Goal: Task Accomplishment & Management: Manage account settings

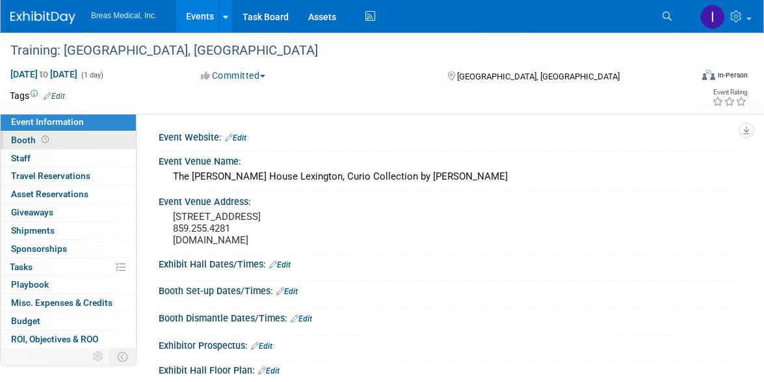
click at [18, 135] on span "Booth" at bounding box center [31, 140] width 40 height 10
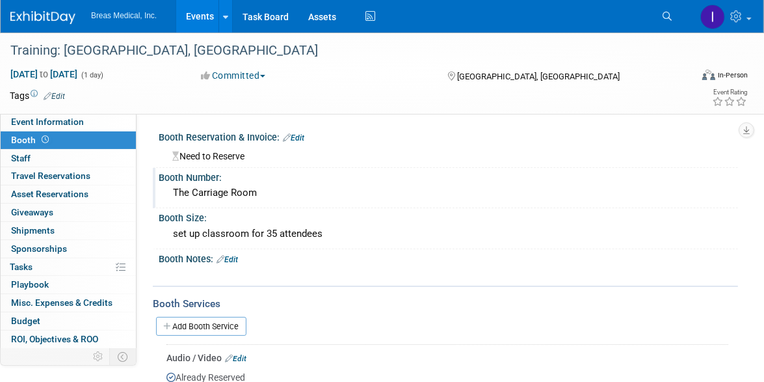
click at [626, 192] on div "The Carriage Room" at bounding box center [448, 193] width 560 height 20
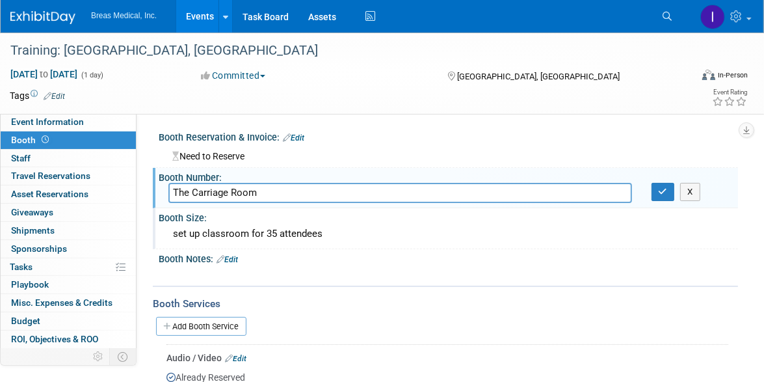
click at [671, 244] on div "Booth Size: set up classroom for 35 attendees" at bounding box center [445, 228] width 585 height 41
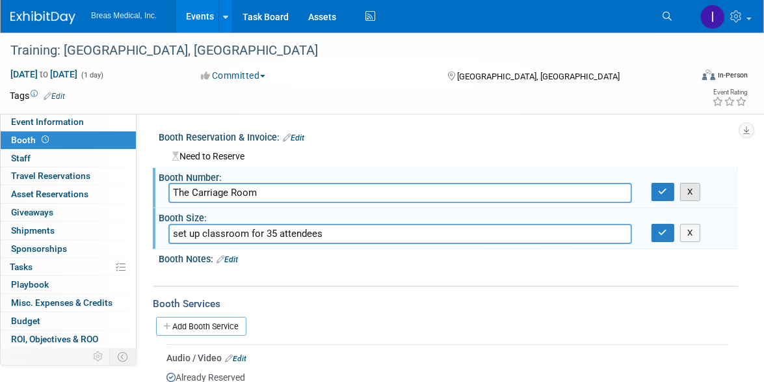
click at [688, 183] on button "X" at bounding box center [690, 192] width 20 height 18
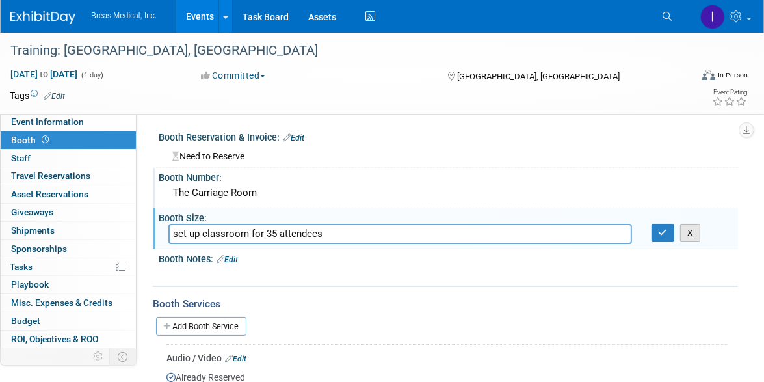
click at [692, 231] on button "X" at bounding box center [690, 233] width 20 height 18
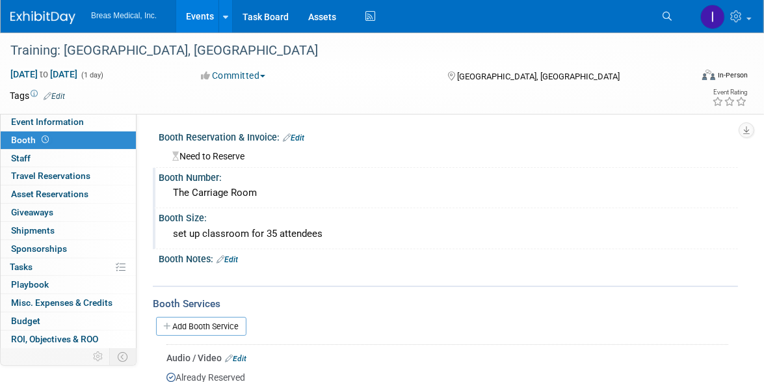
click at [299, 138] on link "Edit" at bounding box center [293, 137] width 21 height 9
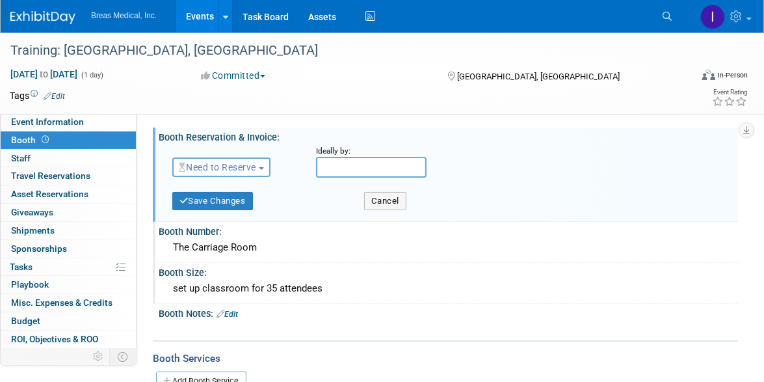
click at [242, 168] on span "Need to Reserve" at bounding box center [217, 167] width 77 height 10
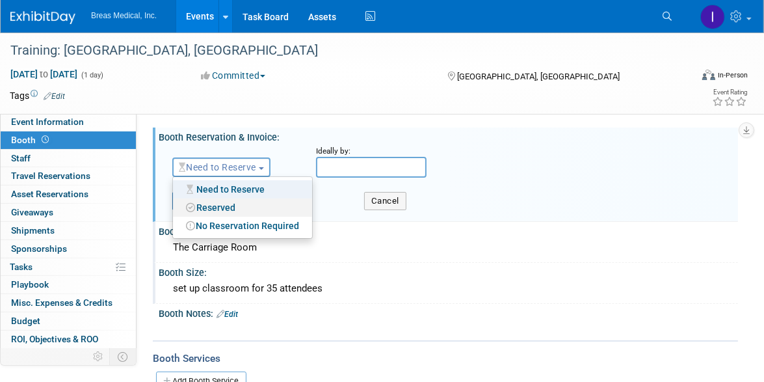
click at [218, 205] on link "Reserved" at bounding box center [242, 207] width 139 height 18
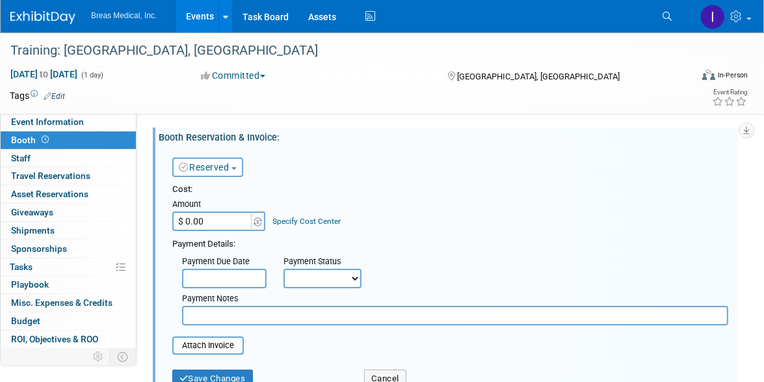
click at [688, 209] on div "Cost: Amount $ 0.00 Specify Cost Center Cost Center -- Not Specified --" at bounding box center [450, 206] width 556 height 47
click at [211, 222] on input "$ 0.00" at bounding box center [212, 220] width 81 height 19
paste input "3,006.72"
type input "$ 3,006.72"
click at [233, 277] on input "text" at bounding box center [224, 277] width 84 height 19
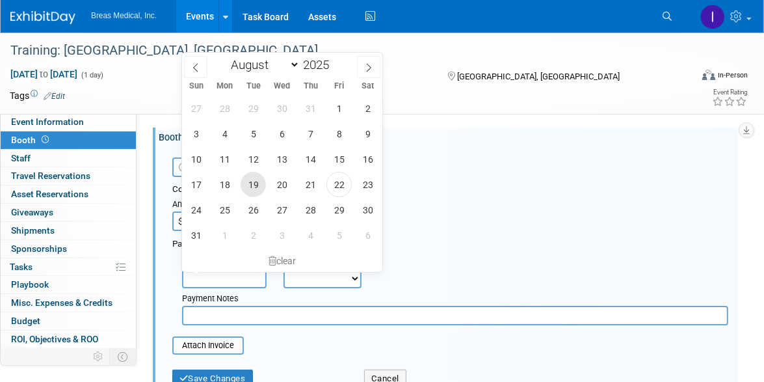
click at [250, 184] on span "19" at bounding box center [252, 184] width 25 height 25
type input "[DATE]"
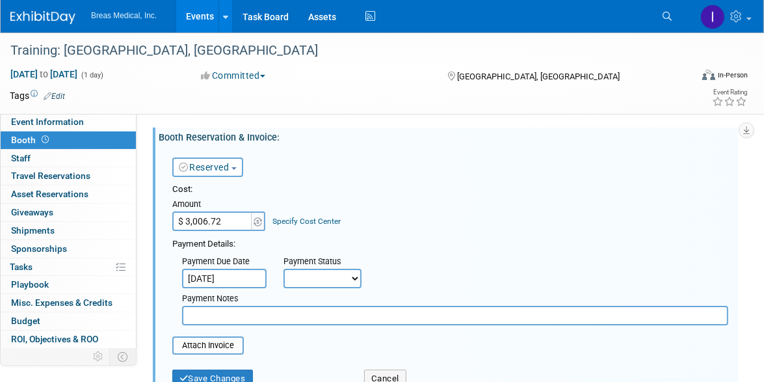
click at [337, 275] on select "Not Paid Yet Partially Paid Paid in Full" at bounding box center [322, 277] width 78 height 19
select select "1"
click at [283, 268] on select "Not Paid Yet Partially Paid Paid in Full" at bounding box center [322, 277] width 78 height 19
click at [278, 311] on input "text" at bounding box center [455, 314] width 546 height 19
type input "folio paid in full [DATE]"
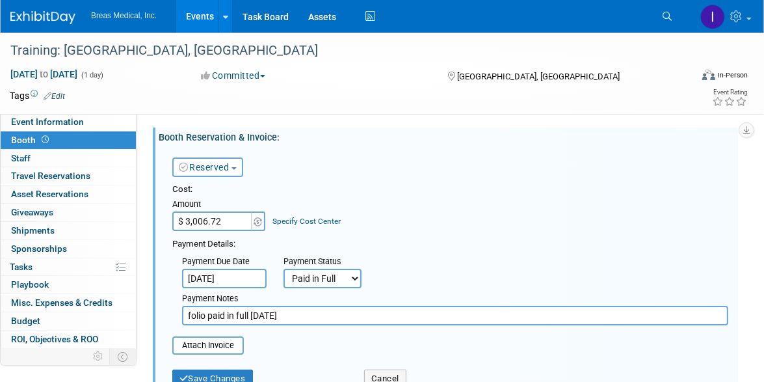
click at [660, 345] on table "Attach Invoice" at bounding box center [450, 345] width 556 height 18
click at [732, 265] on div "Payment Due Date [DATE] Payment Status Not Paid Yet Partially Paid Paid in Full…" at bounding box center [449, 287] width 575 height 75
click at [358, 318] on input "folio paid in full [DATE]" at bounding box center [455, 314] width 546 height 19
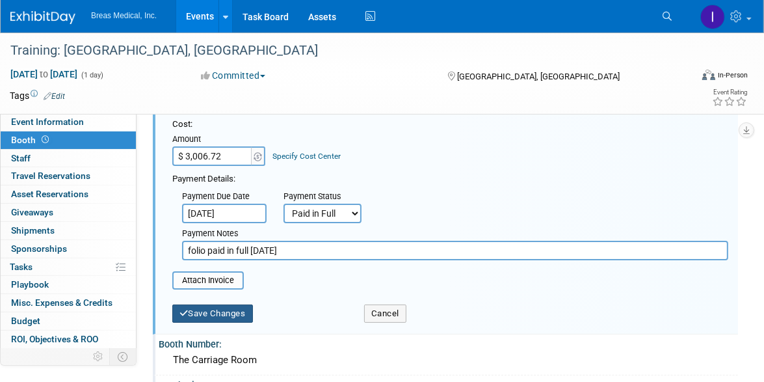
click at [229, 318] on button "Save Changes" at bounding box center [212, 313] width 81 height 18
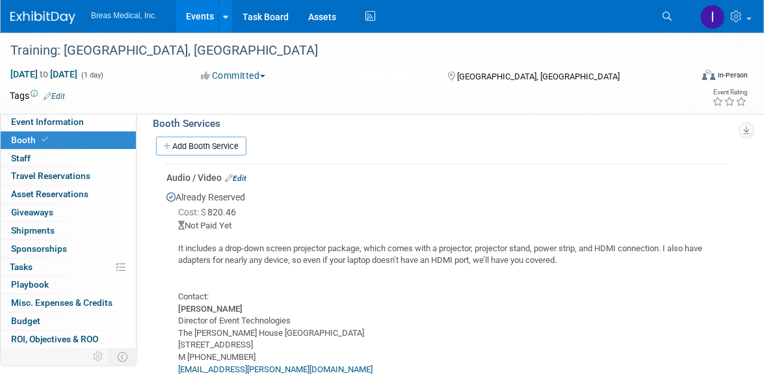
scroll to position [0, 0]
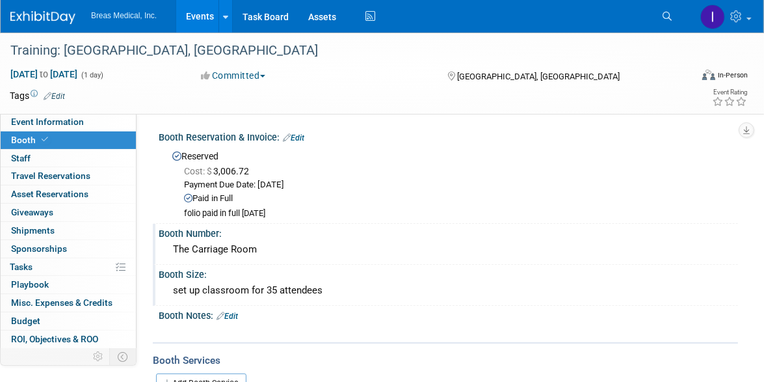
drag, startPoint x: 676, startPoint y: 199, endPoint x: 662, endPoint y: 208, distance: 16.4
click at [676, 199] on div "Paid in Full" at bounding box center [456, 198] width 544 height 12
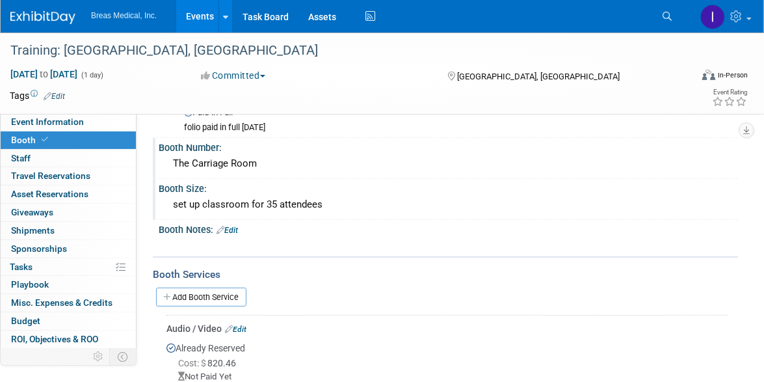
scroll to position [47, 0]
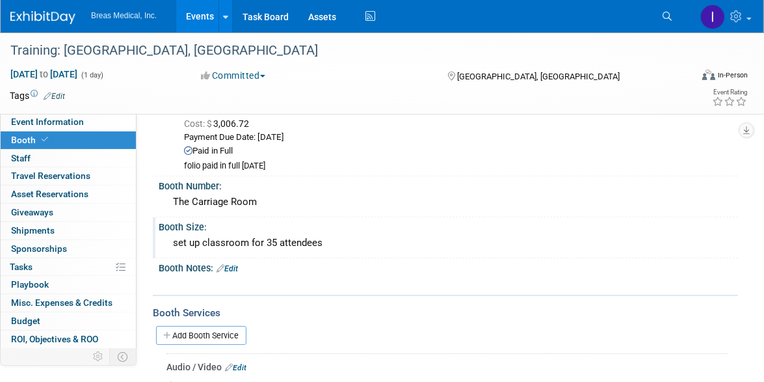
click at [569, 326] on div "Add Booth Service" at bounding box center [445, 334] width 585 height 19
